Goal: Task Accomplishment & Management: Manage account settings

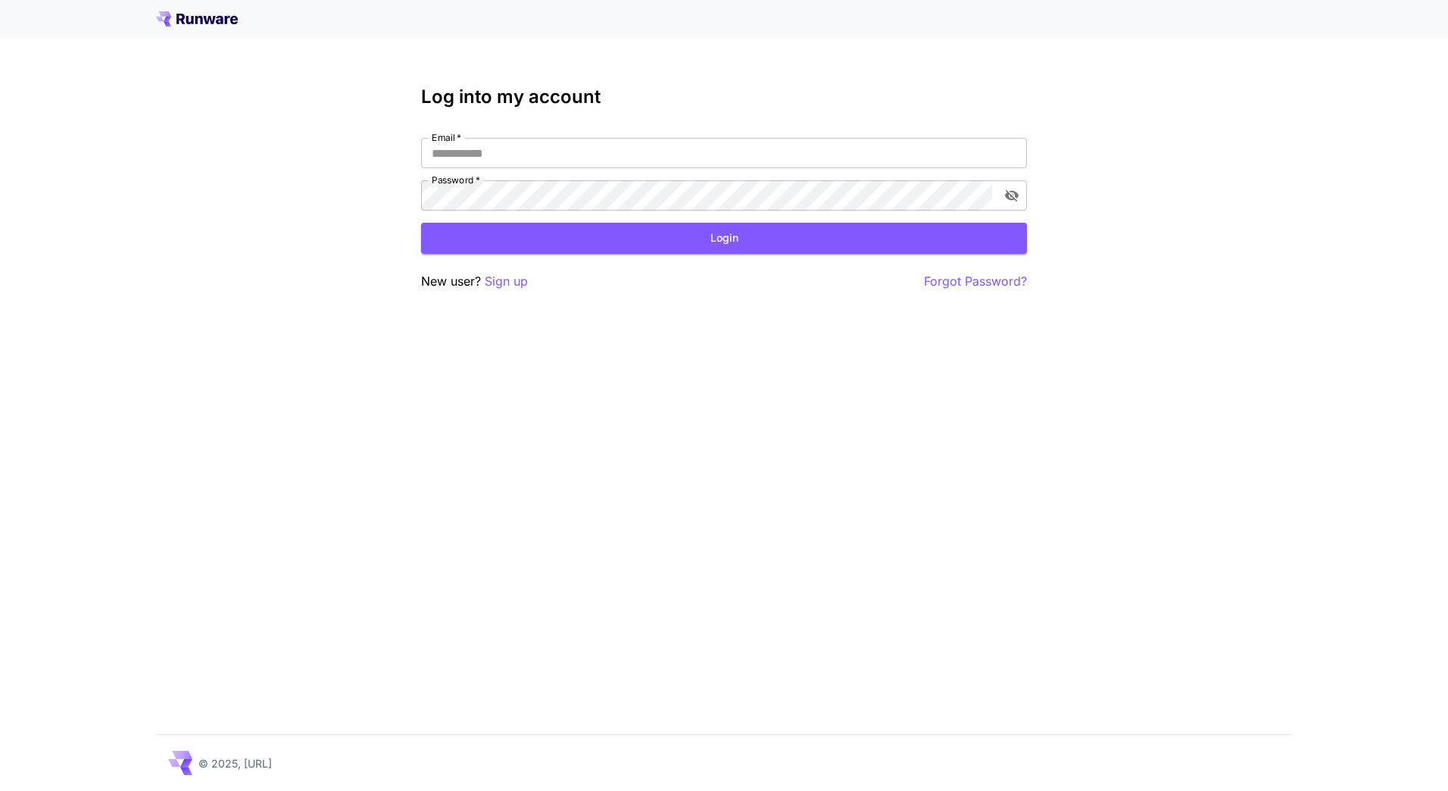
click at [689, 103] on h3 "Log into my account" at bounding box center [724, 96] width 606 height 21
click at [597, 160] on input "Email   *" at bounding box center [724, 153] width 606 height 30
type input "**********"
click at [651, 249] on button "Login" at bounding box center [724, 238] width 606 height 31
click at [1009, 195] on icon "toggle password visibility" at bounding box center [1011, 195] width 15 height 15
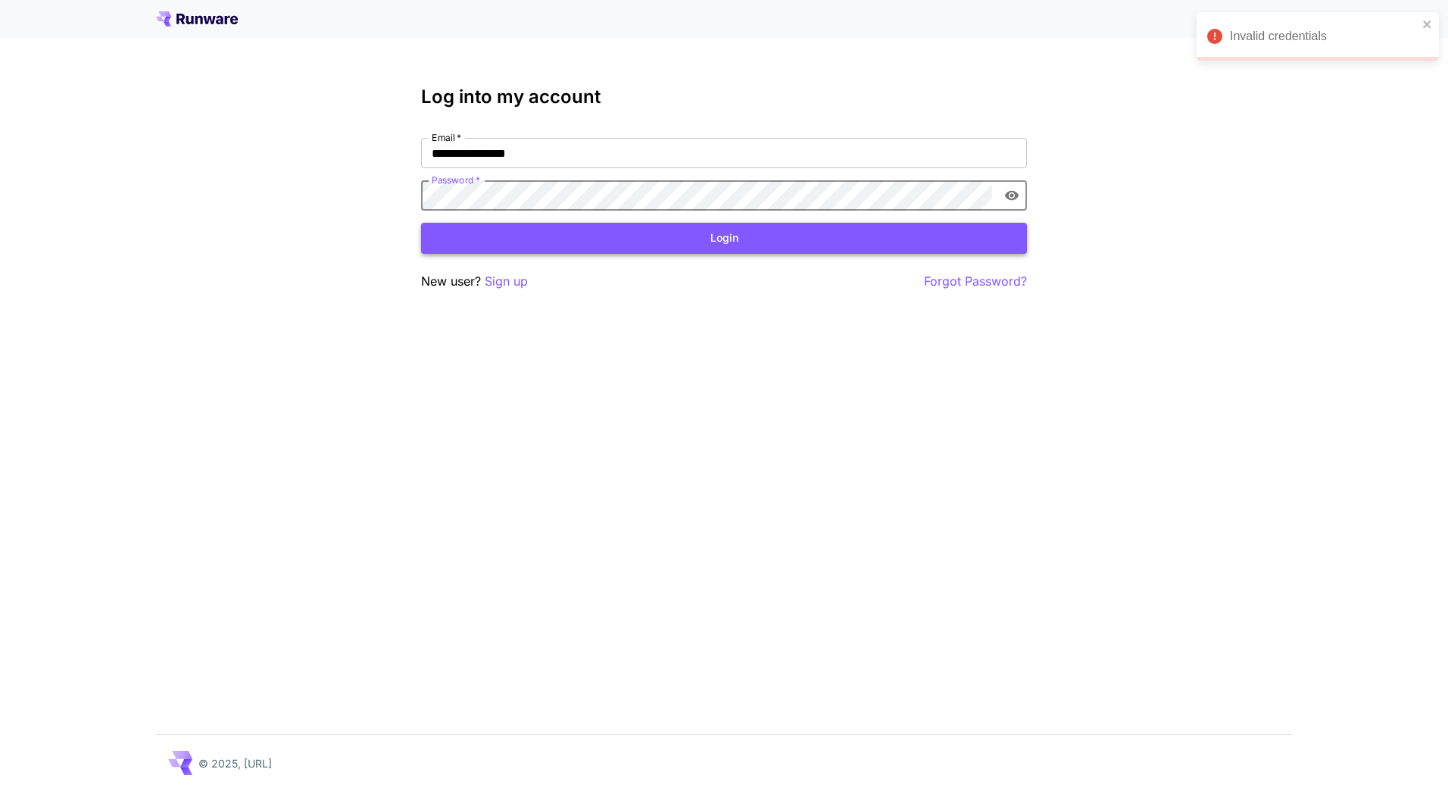
click at [765, 235] on button "Login" at bounding box center [724, 238] width 606 height 31
